Goal: Check status: Check status

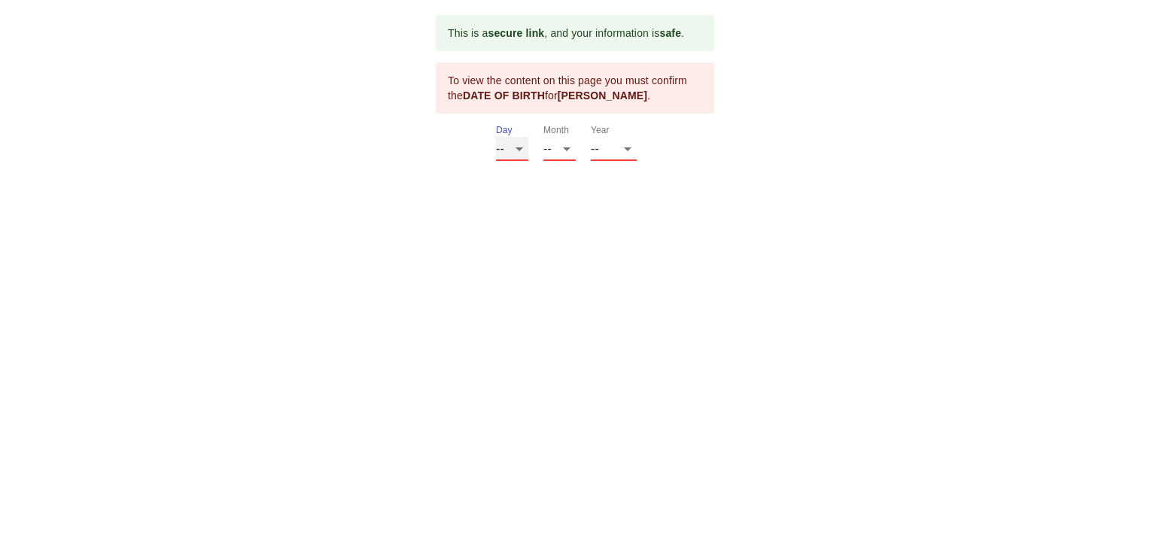
click at [521, 147] on select "-- 01 02 03 04 05 06 07 08 09 10 11 12 13 14 15 16 17 18 19 20 21 22 23 24 25 2…" at bounding box center [512, 149] width 32 height 24
select select "20"
click at [496, 137] on select "-- 01 02 03 04 05 06 07 08 09 10 11 12 13 14 15 16 17 18 19 20 21 22 23 24 25 2…" at bounding box center [512, 149] width 32 height 24
click at [564, 147] on select "-- 01 02 03 04 05 06 07 08 09 10 11 12" at bounding box center [559, 149] width 32 height 24
select select "02"
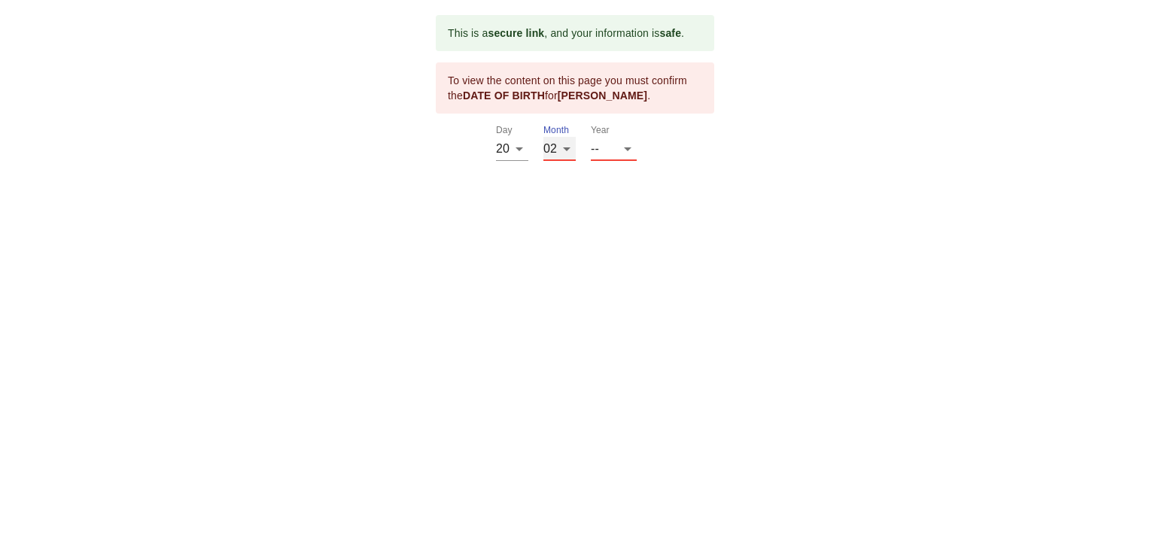
click at [543, 137] on select "-- 01 02 03 04 05 06 07 08 09 10 11 12" at bounding box center [559, 149] width 32 height 24
click at [625, 147] on select "-- 2025 2024 2023 2022 2021 2020 2019 2018 2017 2016 2015 2014 2013 2012 2011 2…" at bounding box center [614, 149] width 46 height 24
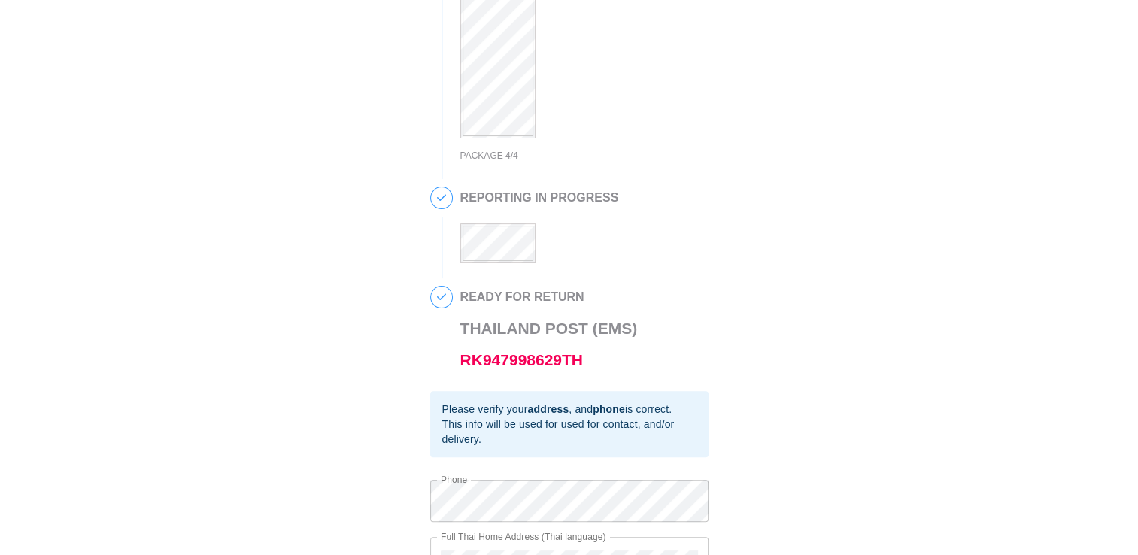
scroll to position [339, 0]
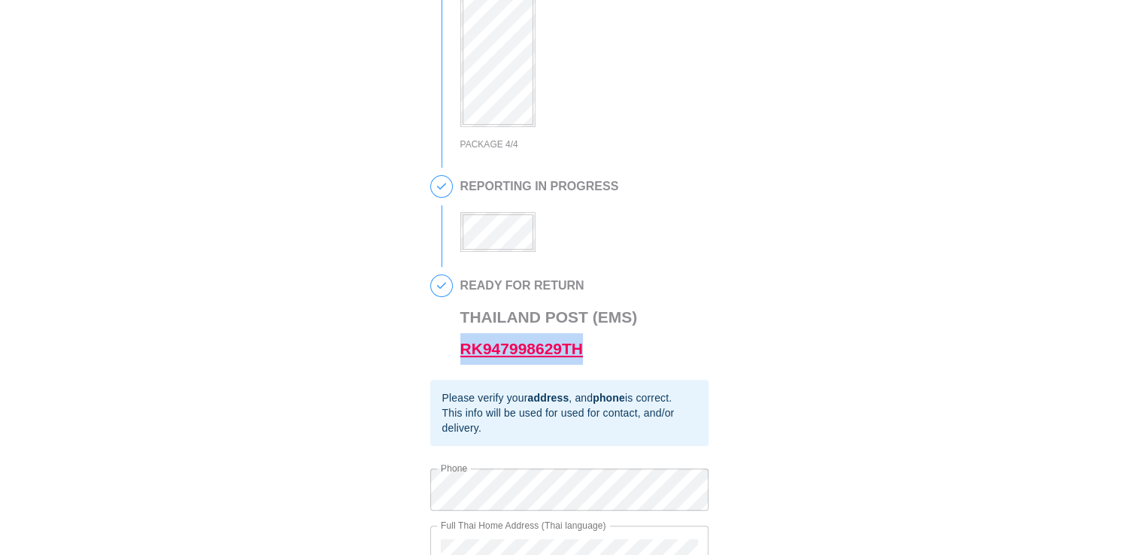
drag, startPoint x: 575, startPoint y: 360, endPoint x: 460, endPoint y: 364, distance: 114.4
click at [460, 364] on h3 "Thailand Post (EMS) RK947998629TH" at bounding box center [549, 333] width 178 height 63
copy link "RK947998629TH"
